Goal: Task Accomplishment & Management: Manage account settings

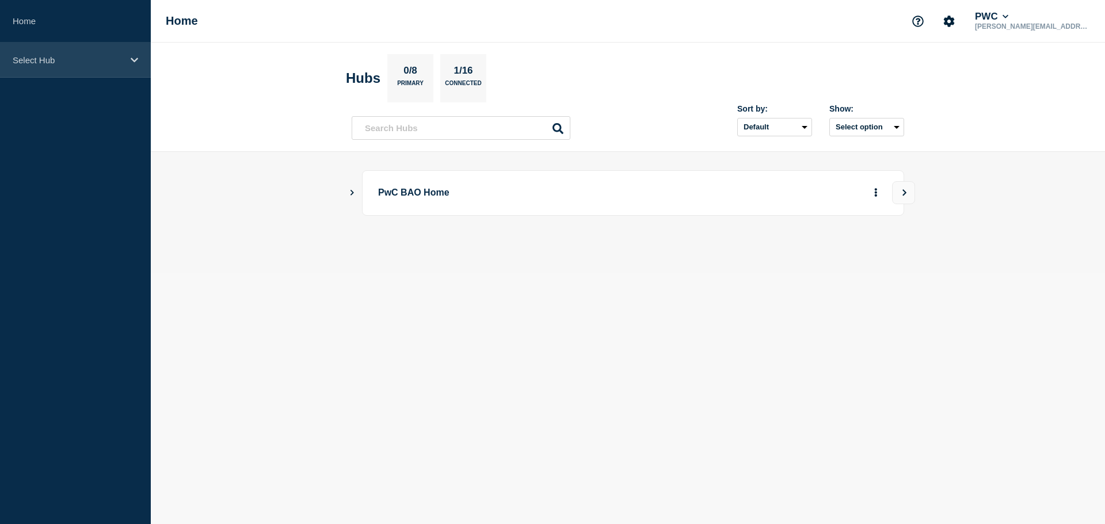
click at [79, 60] on p "Select Hub" at bounding box center [68, 60] width 111 height 10
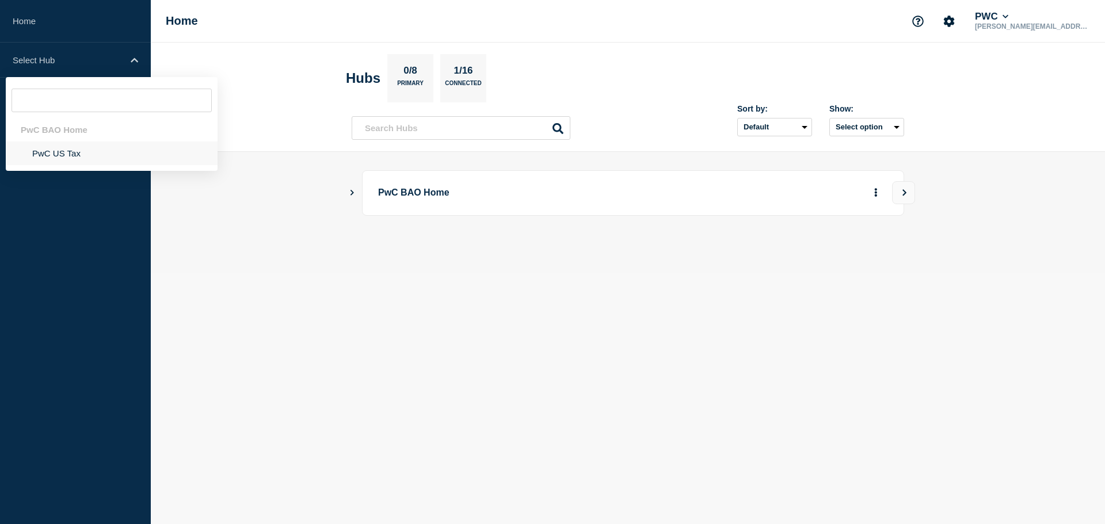
click at [66, 156] on li "PwC US Tax" at bounding box center [112, 154] width 212 height 24
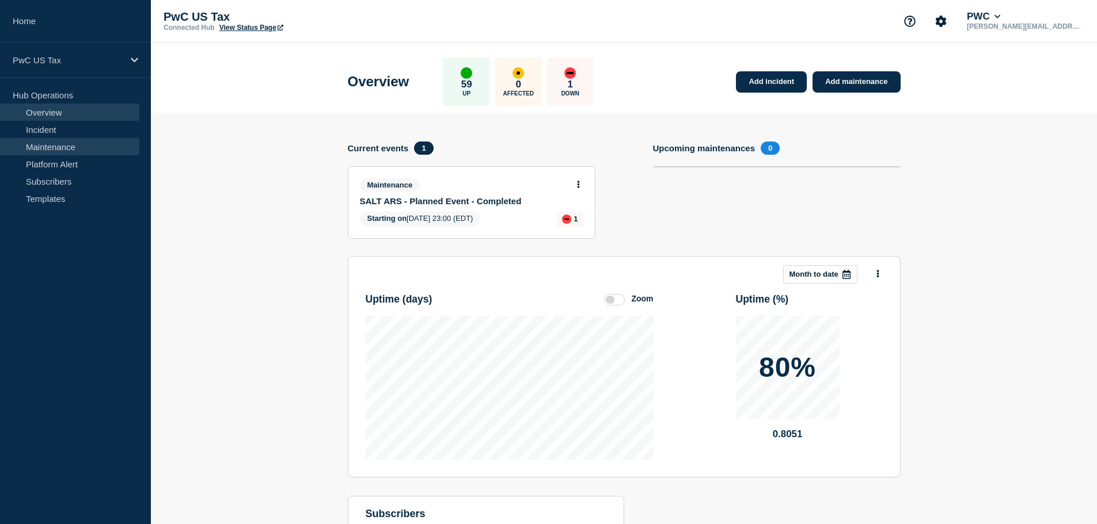
click at [64, 147] on link "Maintenance" at bounding box center [69, 146] width 139 height 17
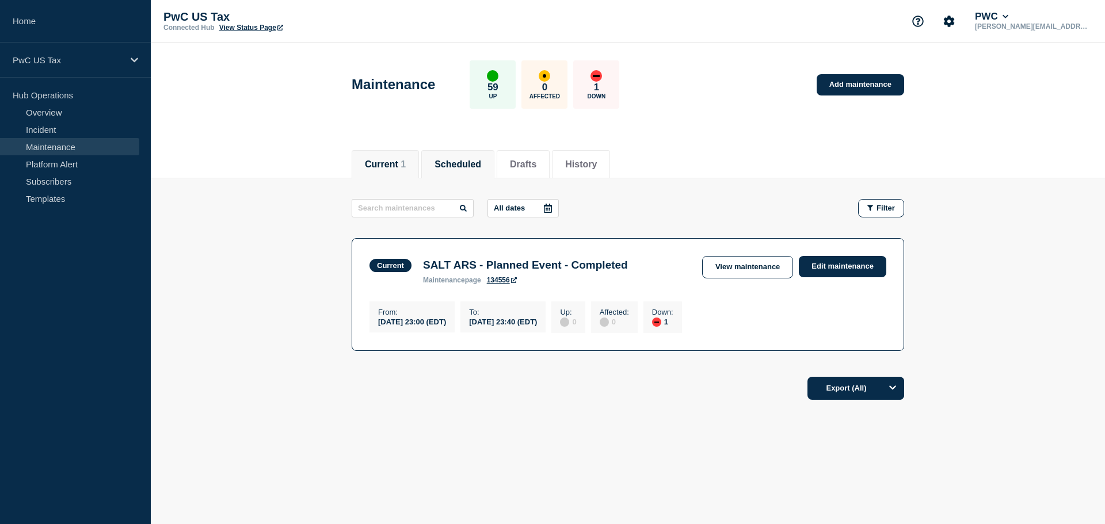
click at [481, 169] on button "Scheduled" at bounding box center [458, 164] width 47 height 10
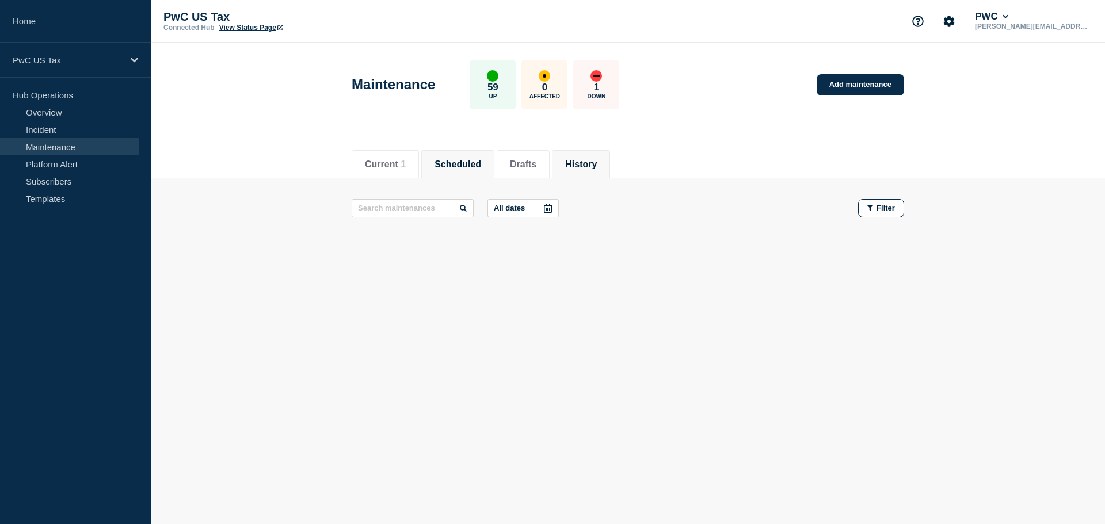
click at [597, 159] on button "History" at bounding box center [581, 164] width 32 height 10
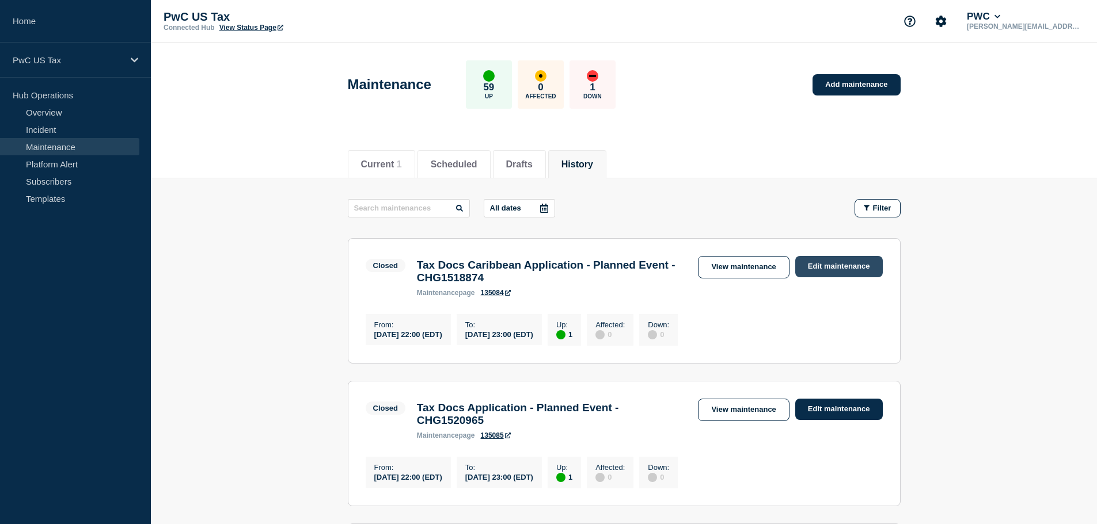
click at [818, 260] on link "Edit maintenance" at bounding box center [838, 266] width 87 height 21
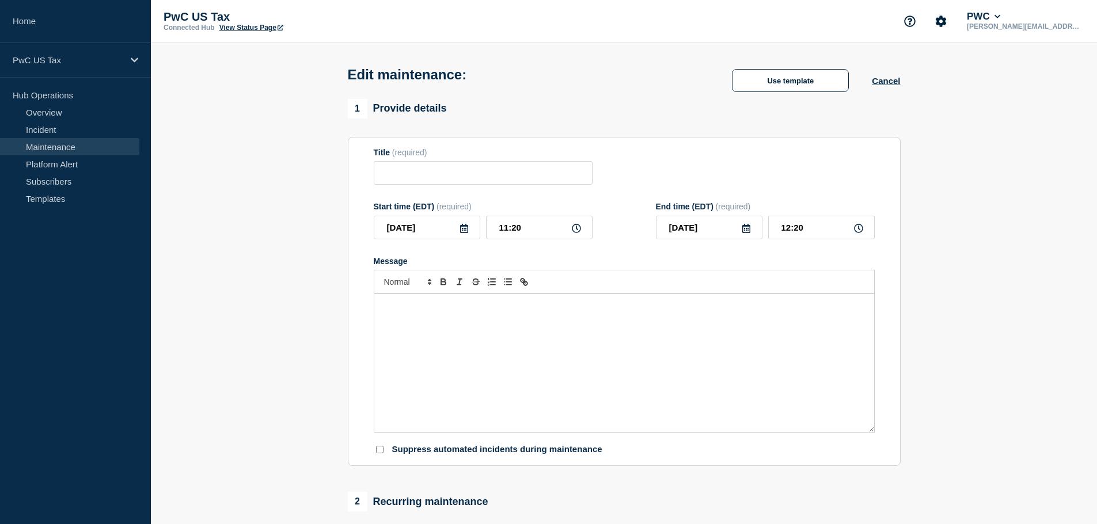
type input "Tax Docs Caribbean Application - Planned Event - CHG1518874"
type input "2025-09-02"
type input "22:00"
type input "2025-09-02"
type input "23:00"
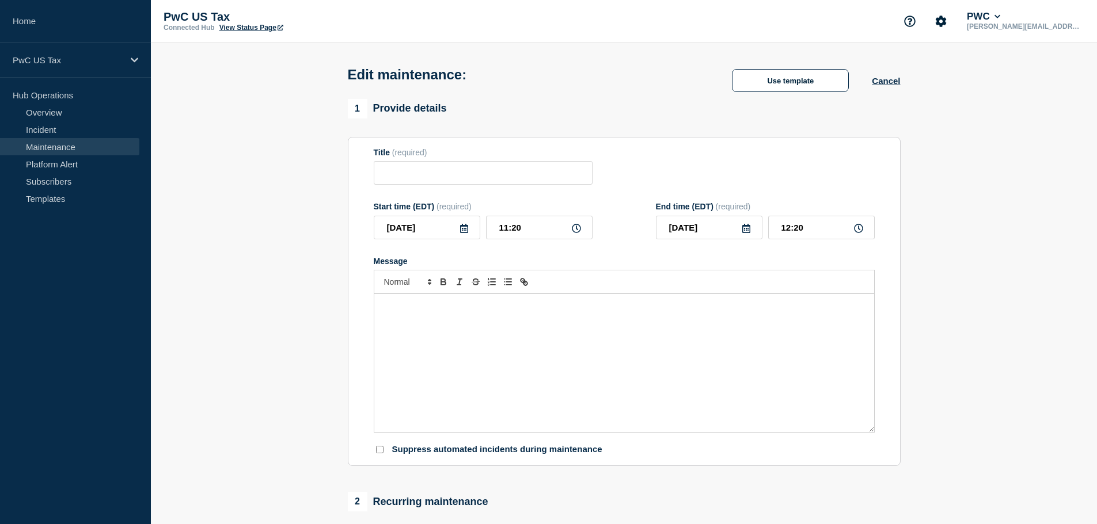
checkbox input "false"
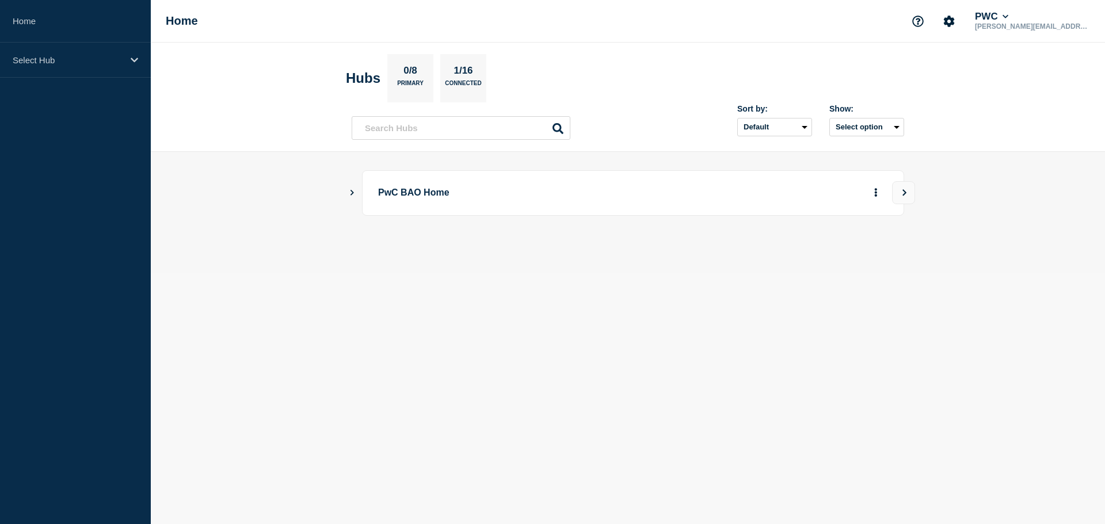
click at [356, 197] on div "PwC BAO Home" at bounding box center [628, 192] width 553 height 45
click at [351, 189] on button "Show Connected Hubs" at bounding box center [352, 193] width 6 height 9
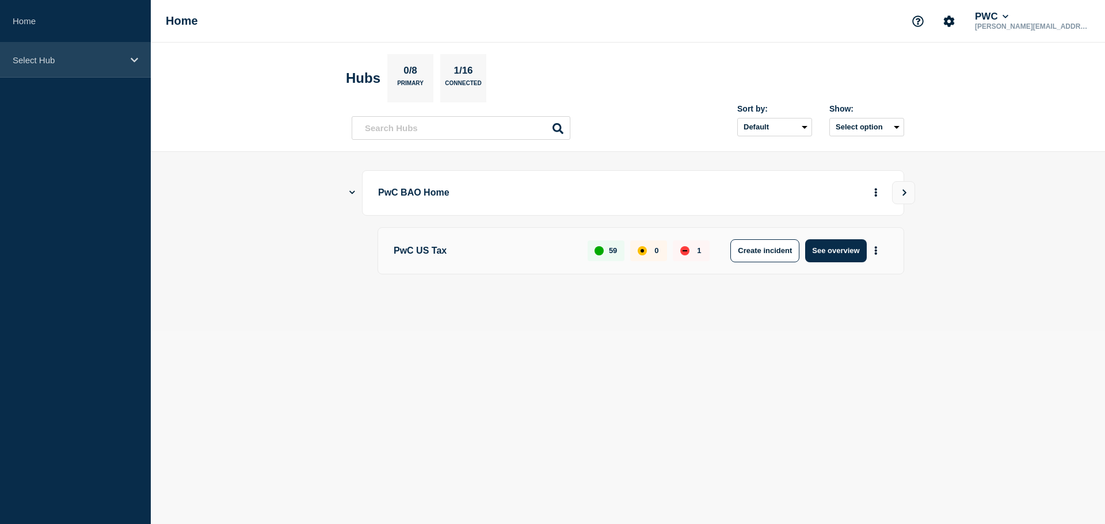
click at [31, 68] on div "Select Hub" at bounding box center [75, 60] width 151 height 35
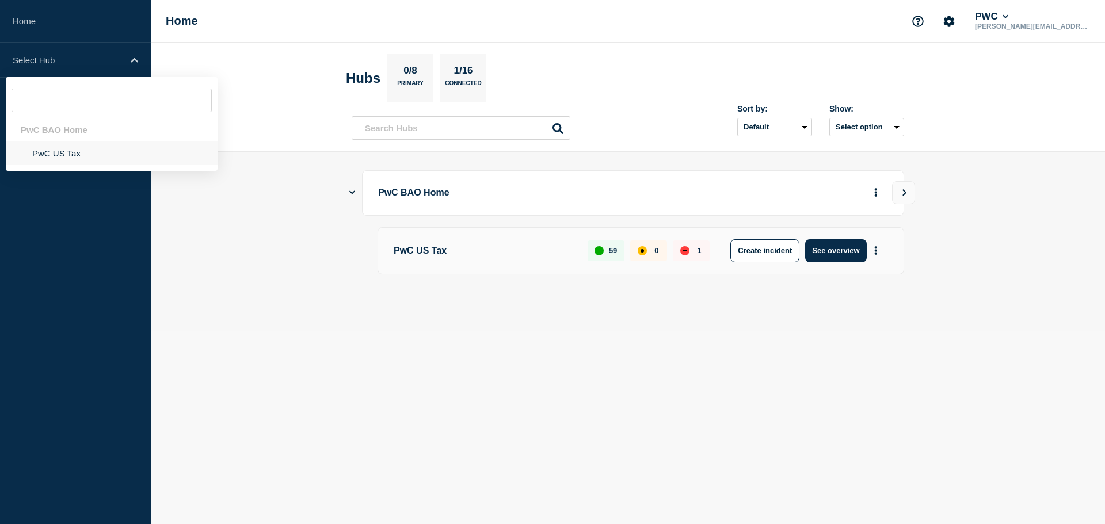
click at [52, 155] on li "PwC US Tax" at bounding box center [112, 154] width 212 height 24
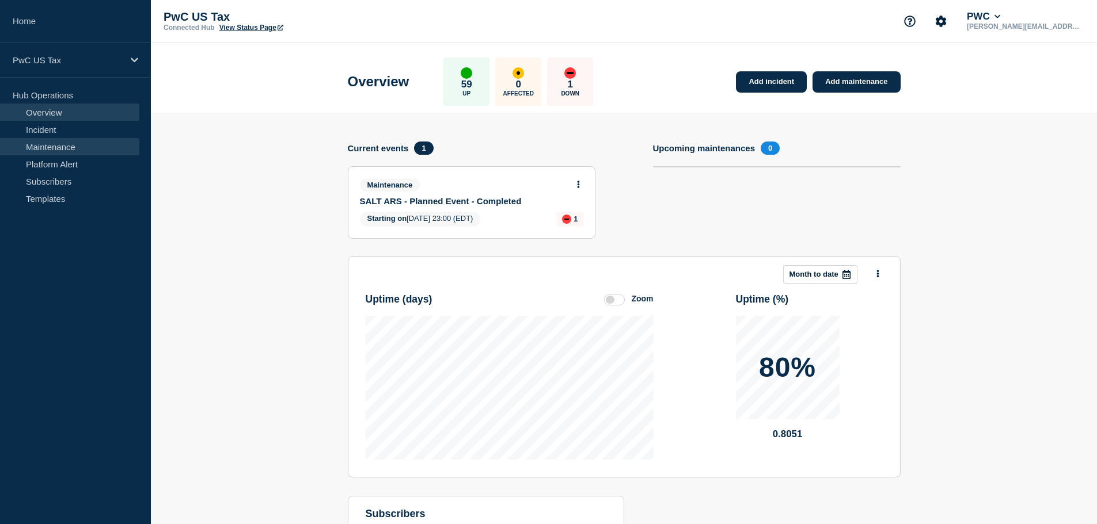
click at [69, 142] on link "Maintenance" at bounding box center [69, 146] width 139 height 17
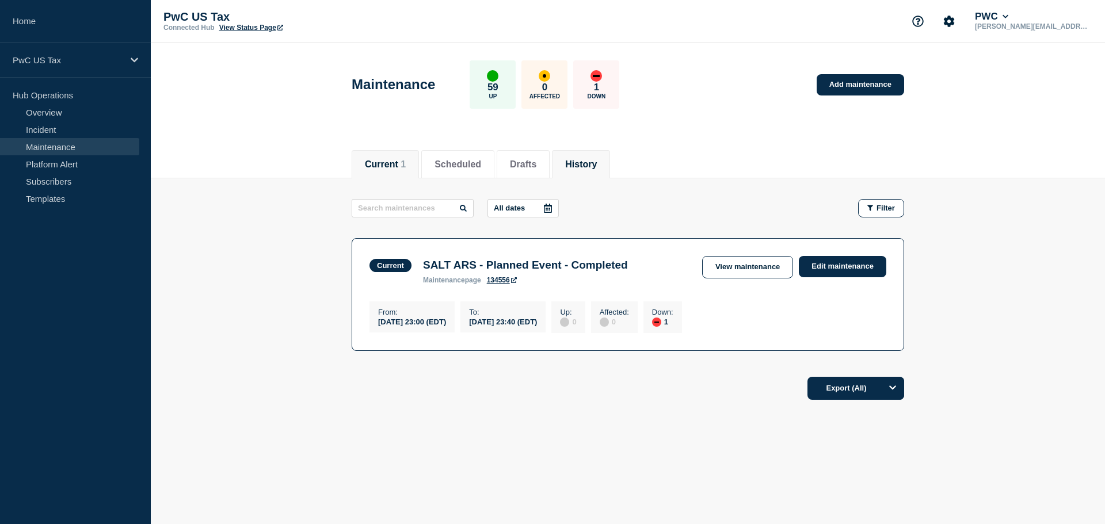
click at [581, 168] on li "History" at bounding box center [581, 164] width 58 height 28
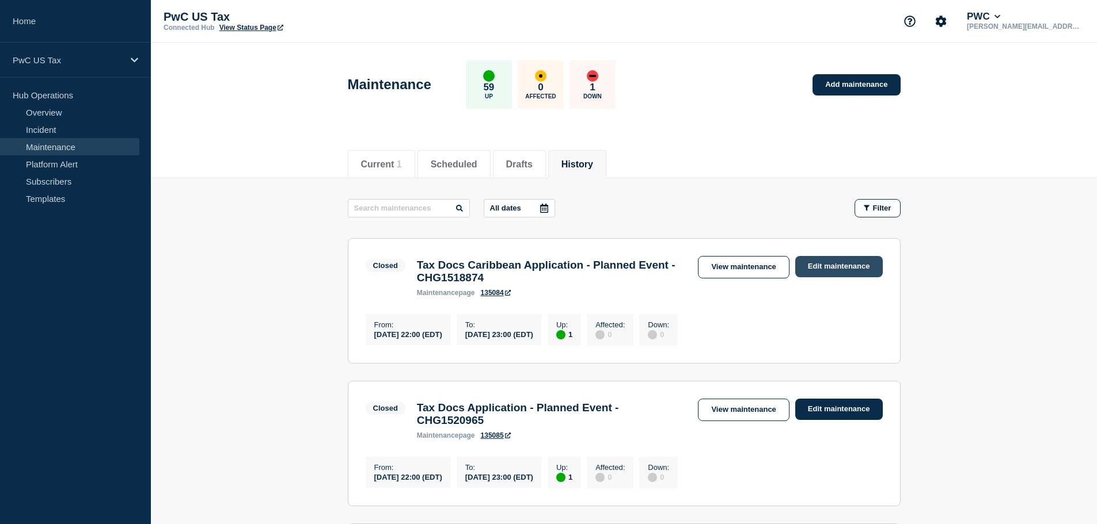
click at [832, 268] on link "Edit maintenance" at bounding box center [838, 266] width 87 height 21
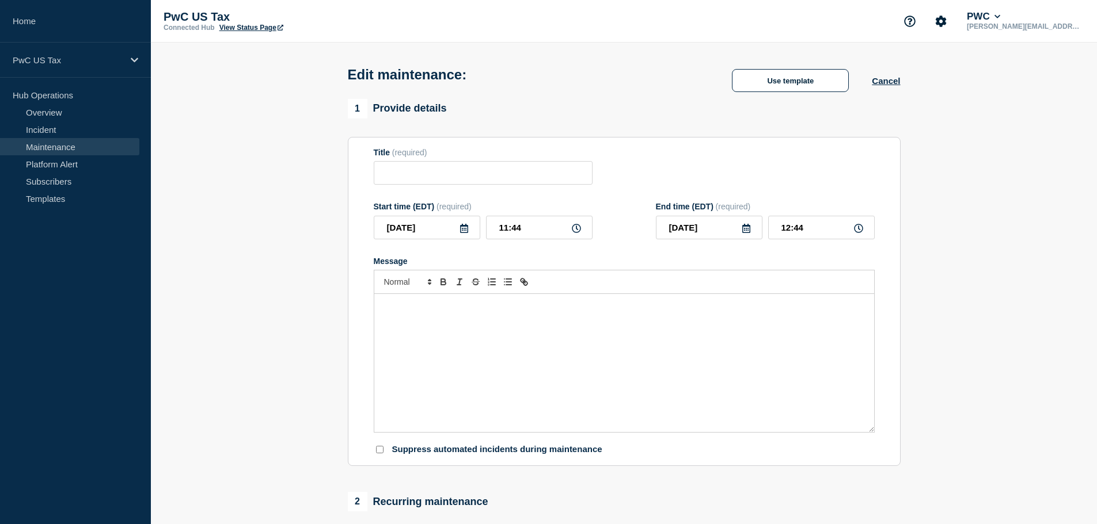
type input "Tax Docs Caribbean Application - Planned Event - CHG1518874"
type input "[DATE]"
type input "22:00"
type input "[DATE]"
type input "23:00"
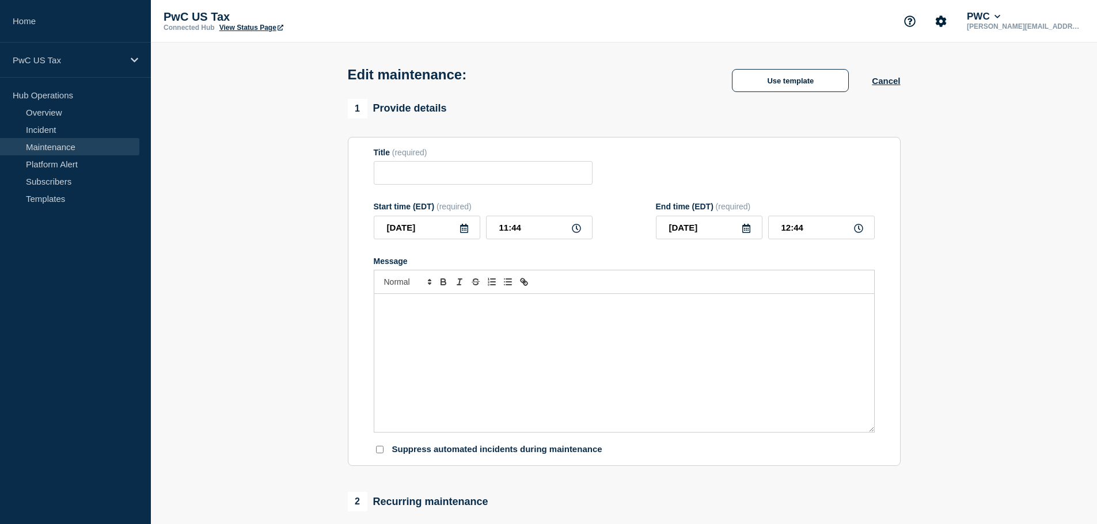
checkbox input "false"
type input "Sightline - Planned Event"
type input "2025-07-26"
type input "01:00"
type input "2025-07-26"
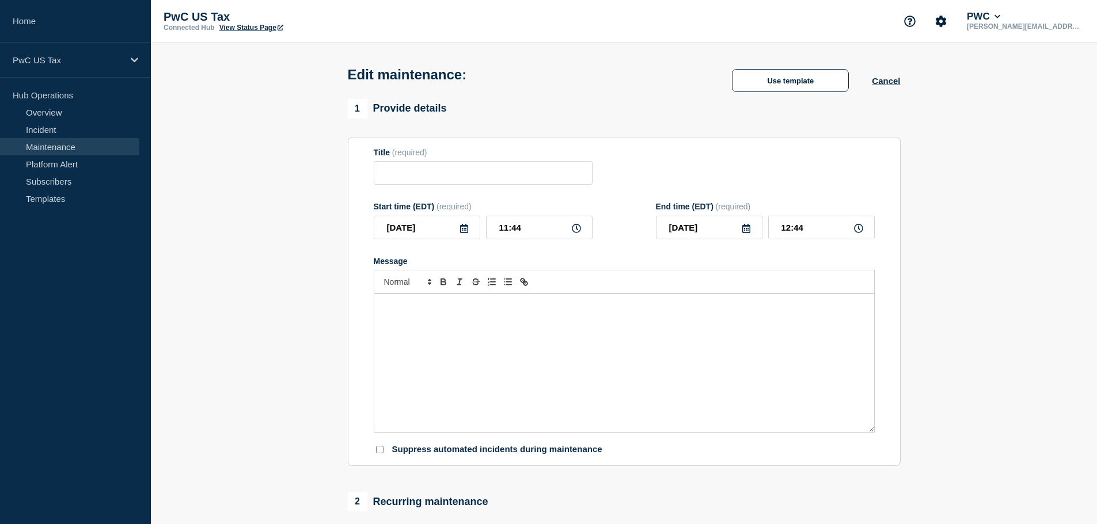
type input "11:00"
checkbox input "false"
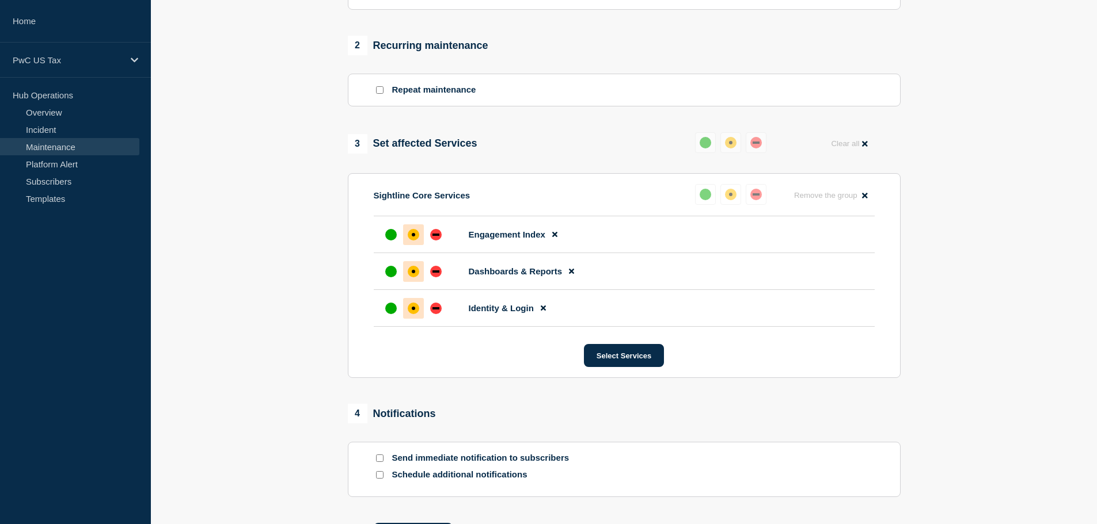
scroll to position [460, 0]
